Goal: Navigation & Orientation: Find specific page/section

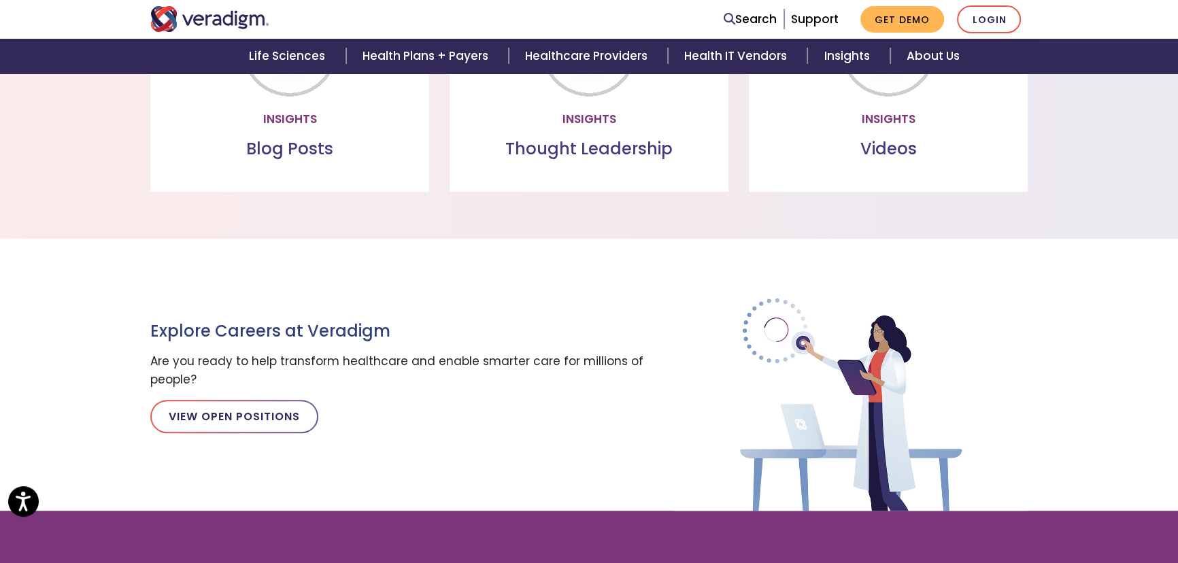
scroll to position [1360, 0]
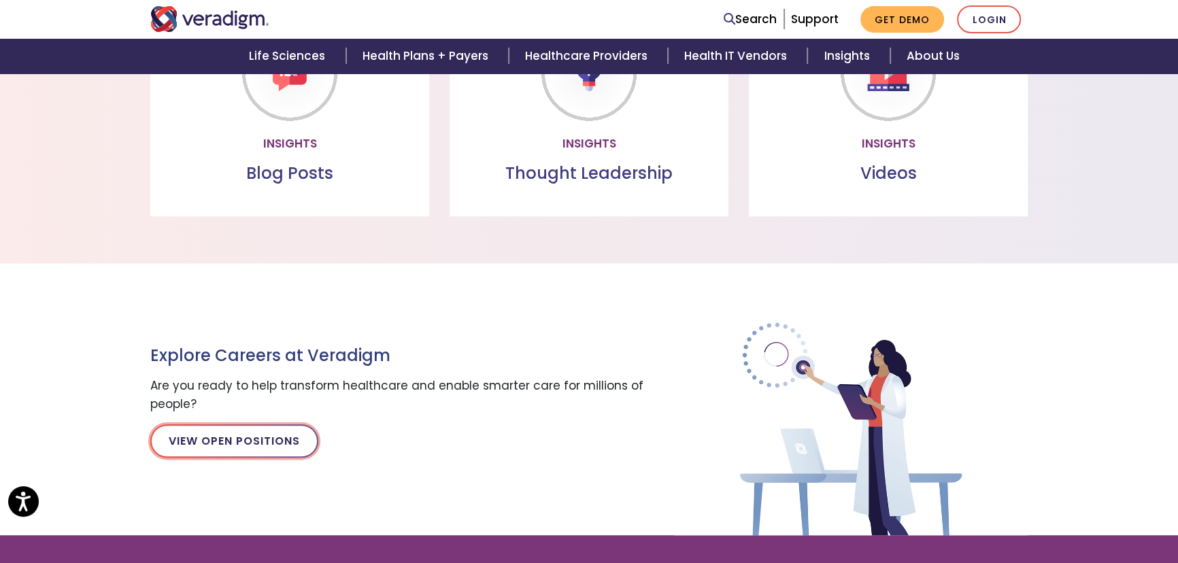
click at [262, 436] on link "View Open Positions" at bounding box center [234, 440] width 168 height 33
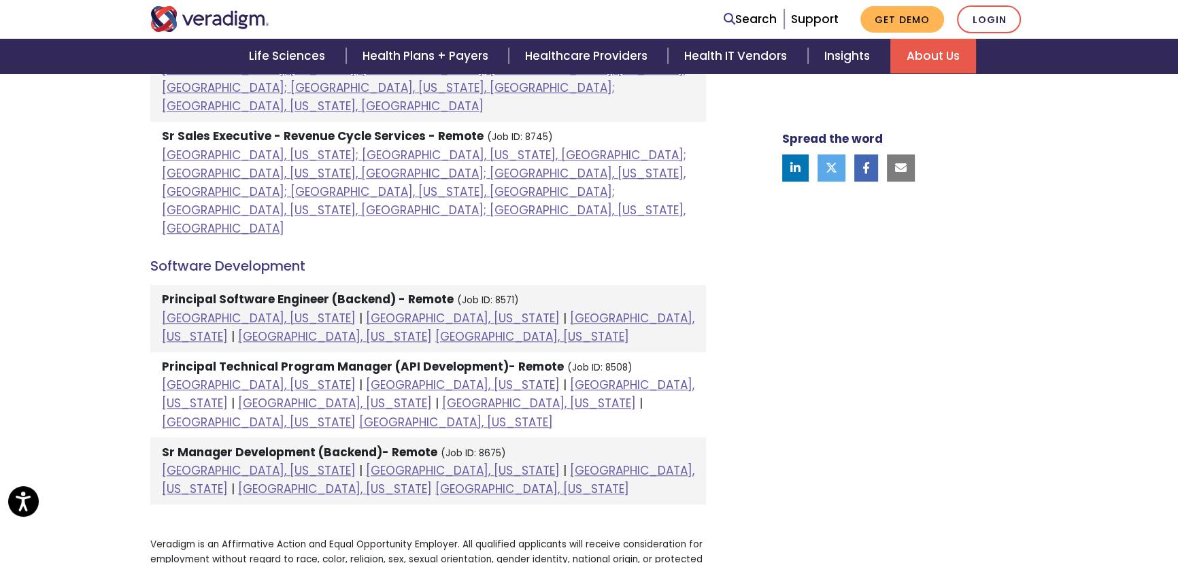
scroll to position [1298, 0]
